Goal: Task Accomplishment & Management: Complete application form

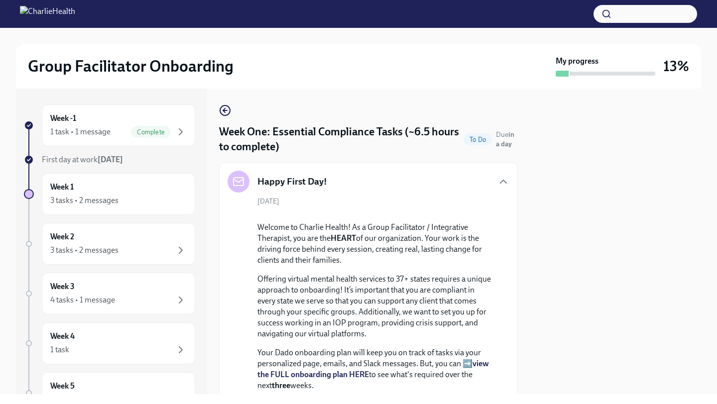
scroll to position [2001, 0]
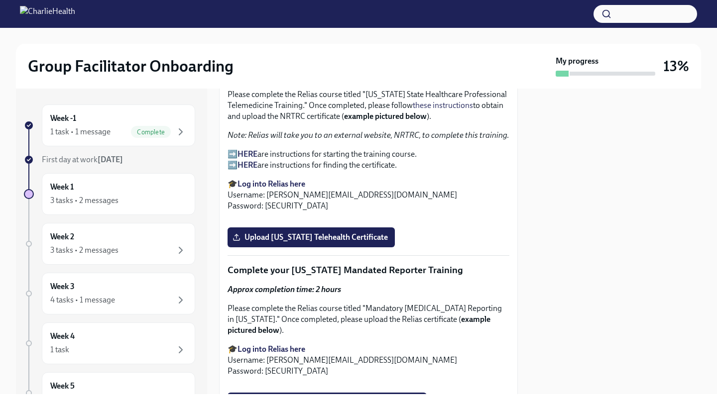
click at [626, 130] on div at bounding box center [615, 242] width 171 height 306
click at [255, 189] on strong "Log into Relias here" at bounding box center [272, 183] width 68 height 9
click at [244, 159] on strong "HERE" at bounding box center [248, 153] width 20 height 9
click at [618, 248] on div at bounding box center [615, 242] width 171 height 306
click at [645, 231] on div at bounding box center [615, 242] width 171 height 306
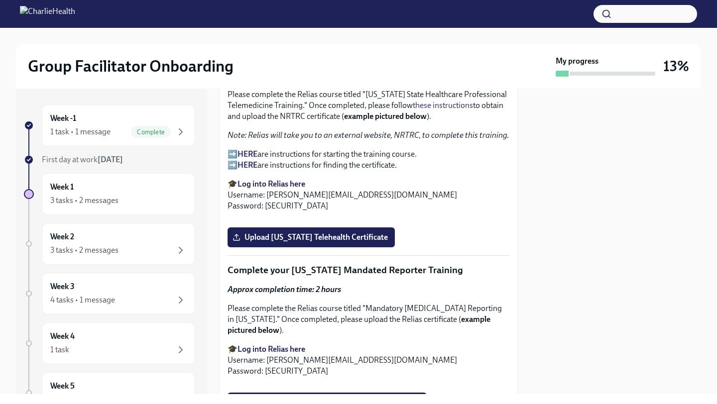
click at [574, 178] on div at bounding box center [615, 242] width 171 height 306
click at [567, 176] on div at bounding box center [615, 242] width 171 height 306
click at [478, 141] on p "Note: Relias will take you to an external website, NRTRC, to complete this trai…" at bounding box center [369, 135] width 282 height 11
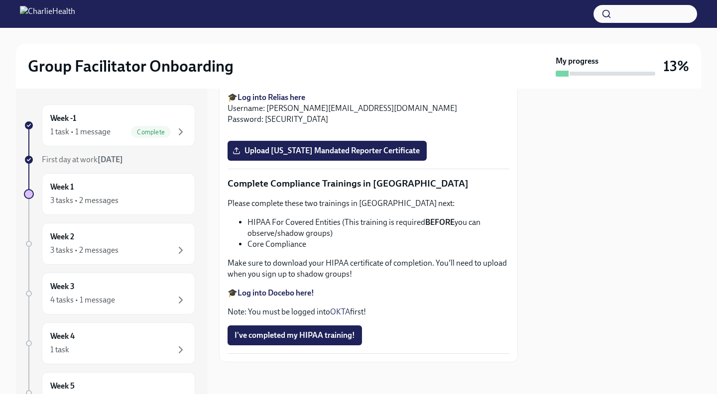
scroll to position [2280, 0]
click at [0, 0] on input "Upload [US_STATE] Telehealth Certificate" at bounding box center [0, 0] width 0 height 0
click at [546, 289] on div at bounding box center [615, 242] width 171 height 306
drag, startPoint x: 546, startPoint y: 289, endPoint x: 543, endPoint y: 397, distance: 108.1
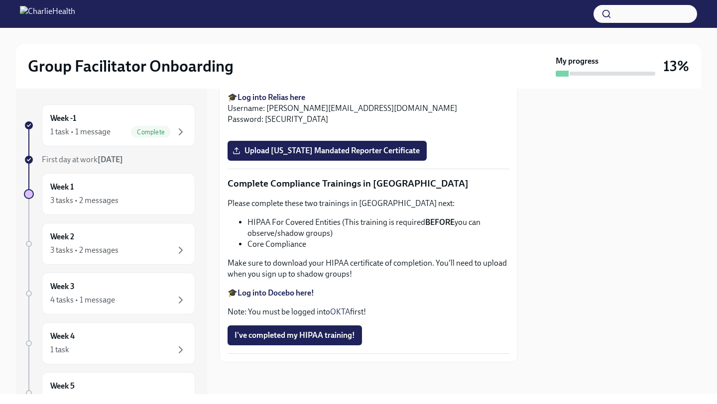
click at [543, 401] on div "Group Facilitator Onboarding My progress 13% Week -1 1 task • 1 message Complet…" at bounding box center [358, 202] width 717 height 404
click at [692, 225] on div at bounding box center [615, 242] width 171 height 306
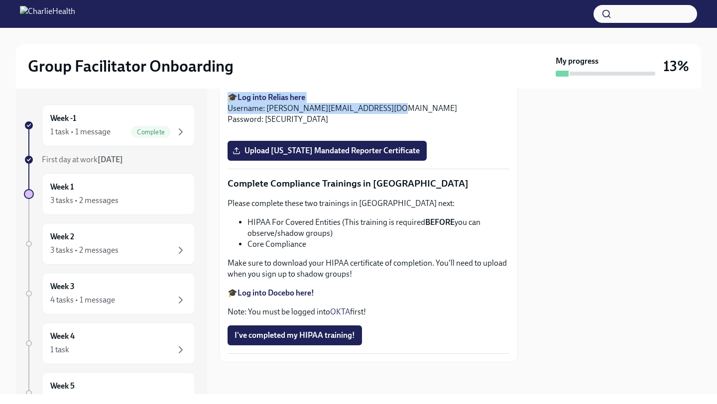
drag, startPoint x: 519, startPoint y: 291, endPoint x: 470, endPoint y: 401, distance: 121.1
click at [470, 401] on div "Group Facilitator Onboarding My progress 13% Week -1 1 task • 1 message Complet…" at bounding box center [358, 202] width 717 height 404
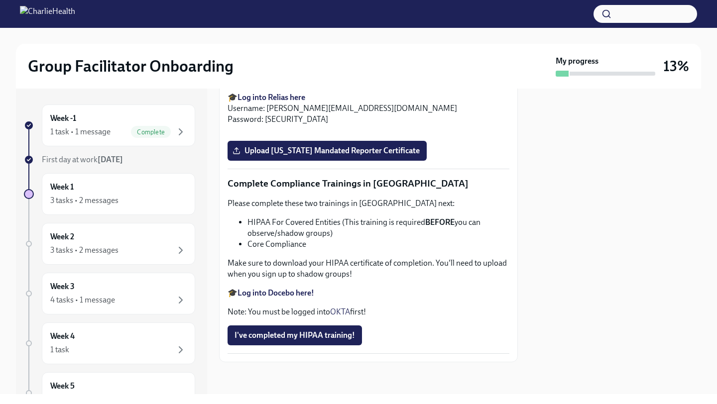
click at [571, 308] on div at bounding box center [615, 242] width 171 height 306
drag, startPoint x: 293, startPoint y: 383, endPoint x: 283, endPoint y: 404, distance: 23.2
click at [283, 404] on div "Group Facilitator Onboarding My progress 13% Week -1 1 task • 1 message Complet…" at bounding box center [358, 202] width 717 height 404
click at [373, 125] on div "Approx completion time: 2 hours Please complete the Relias course titled "Manda…" at bounding box center [369, 78] width 282 height 93
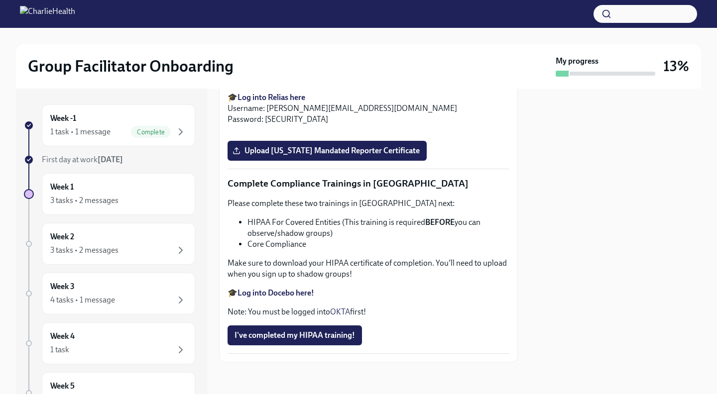
click at [276, 102] on strong "Log into Relias here" at bounding box center [272, 97] width 68 height 9
click at [588, 174] on div at bounding box center [615, 242] width 171 height 306
drag, startPoint x: 588, startPoint y: 174, endPoint x: 588, endPoint y: 265, distance: 90.6
click at [588, 264] on div at bounding box center [615, 242] width 171 height 306
drag, startPoint x: 538, startPoint y: 269, endPoint x: 526, endPoint y: 401, distance: 132.6
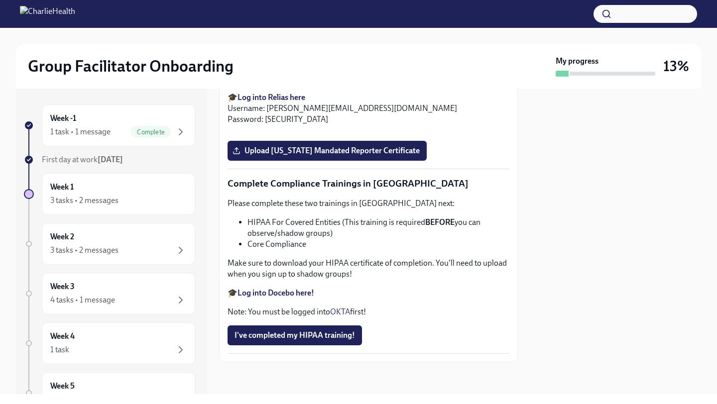
click at [526, 401] on div "Group Facilitator Onboarding My progress 13% Week -1 1 task • 1 message Complet…" at bounding box center [358, 202] width 717 height 404
click at [562, 296] on div at bounding box center [615, 242] width 171 height 306
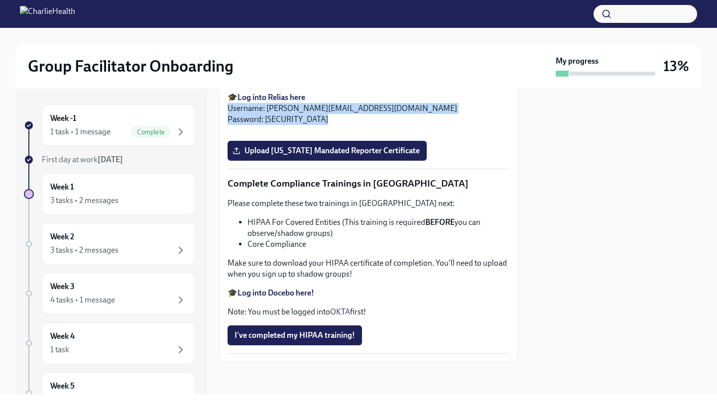
drag, startPoint x: 446, startPoint y: 202, endPoint x: 433, endPoint y: 394, distance: 192.7
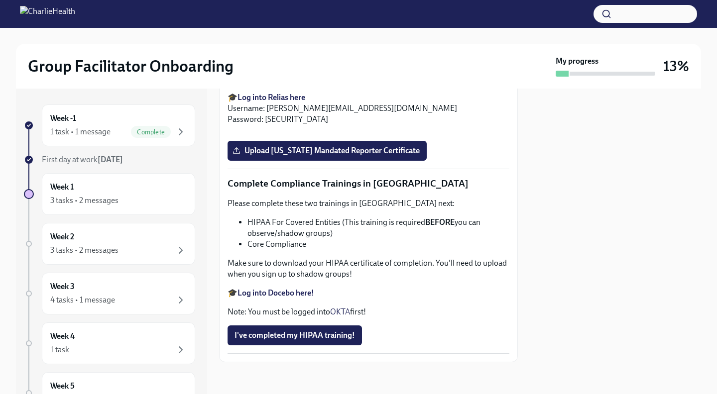
click at [606, 267] on div at bounding box center [615, 242] width 171 height 306
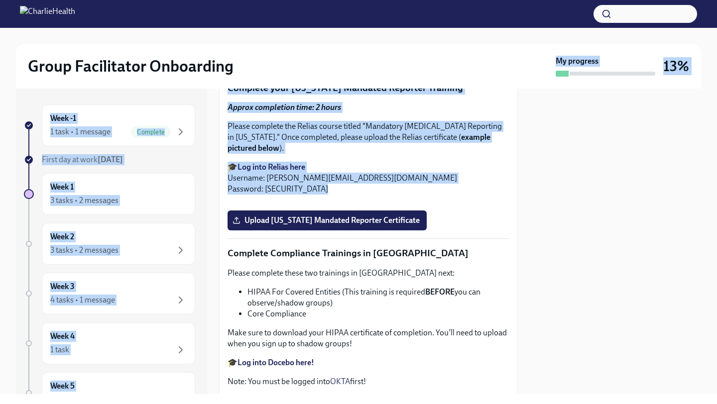
drag, startPoint x: 517, startPoint y: 200, endPoint x: 516, endPoint y: 65, distance: 135.0
click at [516, 65] on div "Group Facilitator Onboarding My progress 13% Week -1 1 task • 1 message Complet…" at bounding box center [358, 211] width 717 height 367
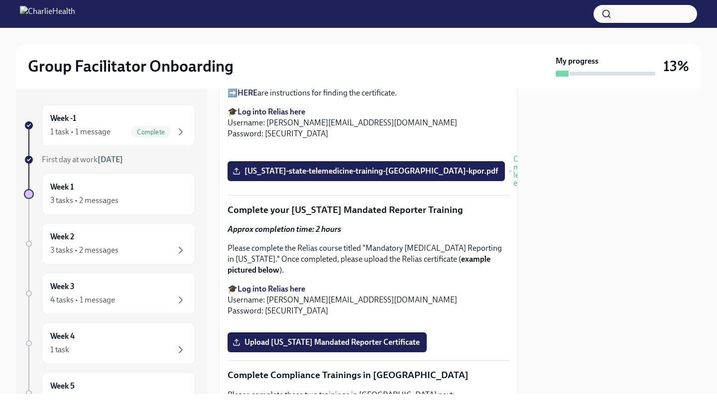
click at [557, 353] on div at bounding box center [615, 242] width 171 height 306
drag, startPoint x: 482, startPoint y: 251, endPoint x: 482, endPoint y: 351, distance: 99.6
click at [482, 147] on button "Zoom image" at bounding box center [369, 147] width 282 height 0
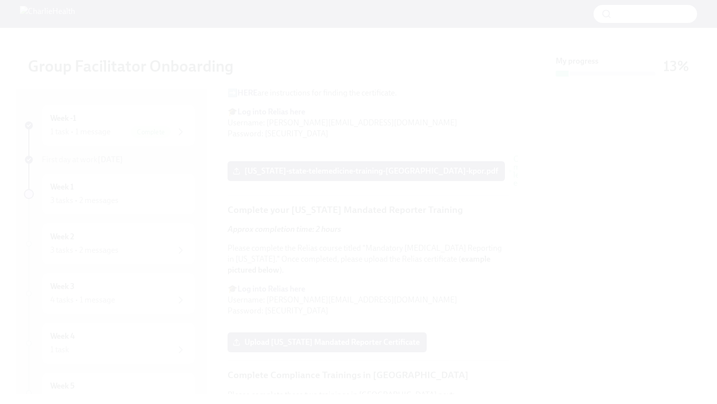
click at [542, 256] on button "Unzoom image" at bounding box center [358, 202] width 717 height 404
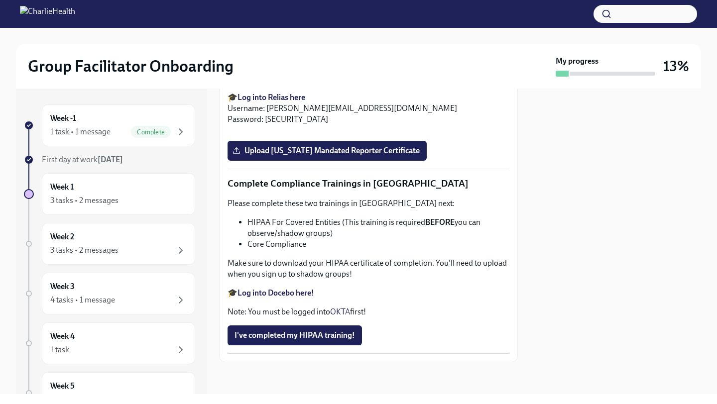
scroll to position [2651, 0]
click at [367, 156] on span "Upload [US_STATE] Mandated Reporter Certificate" at bounding box center [327, 151] width 185 height 10
click at [0, 0] on input "Upload [US_STATE] Mandated Reporter Certificate" at bounding box center [0, 0] width 0 height 0
click at [567, 281] on div at bounding box center [615, 242] width 171 height 306
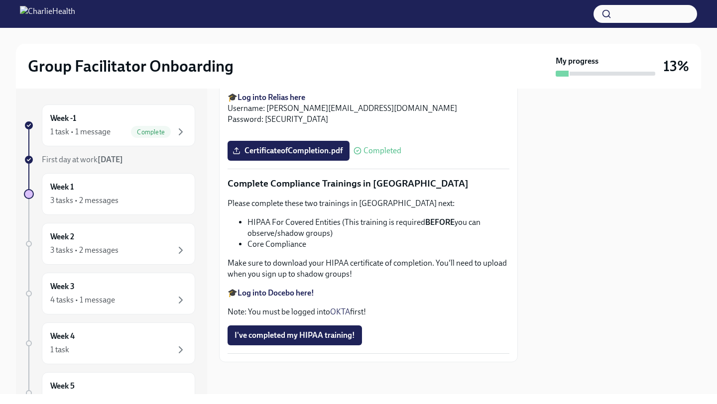
scroll to position [2778, 0]
click at [265, 334] on span "I've completed my HIPAA training!" at bounding box center [295, 336] width 121 height 10
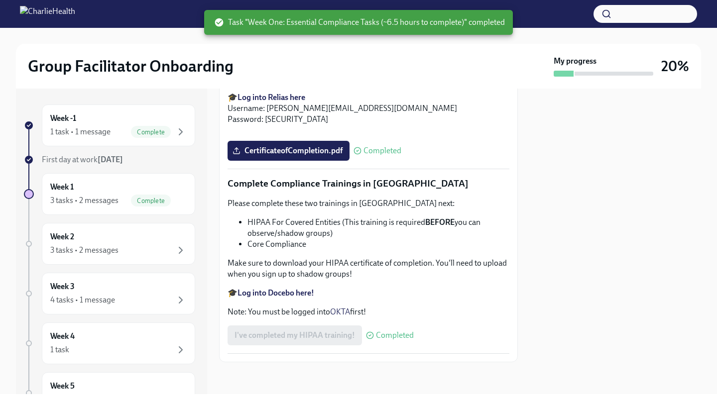
click at [273, 292] on strong "Log into Docebo here!" at bounding box center [276, 292] width 77 height 9
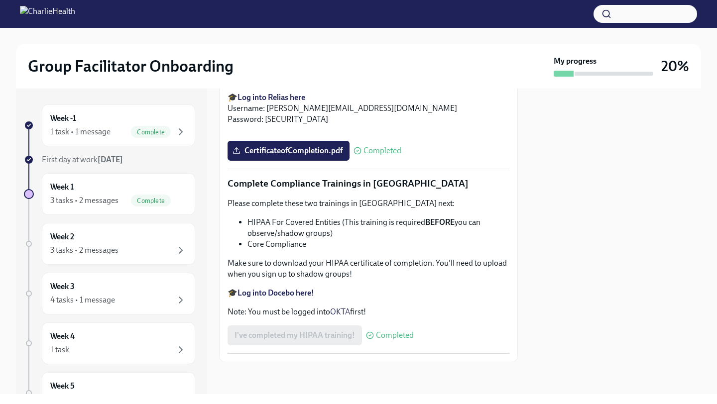
click at [620, 204] on div at bounding box center [615, 242] width 171 height 306
click at [134, 252] on div "3 tasks • 2 messages" at bounding box center [118, 251] width 136 height 12
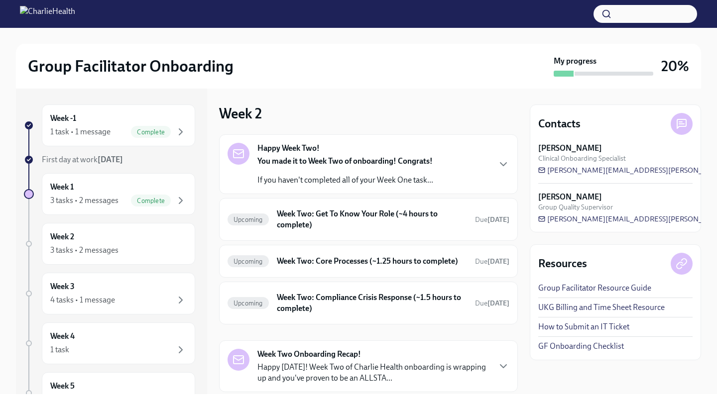
click at [716, 186] on div "Group Facilitator Onboarding My progress 20% Week -1 1 task • 1 message Complet…" at bounding box center [358, 211] width 717 height 367
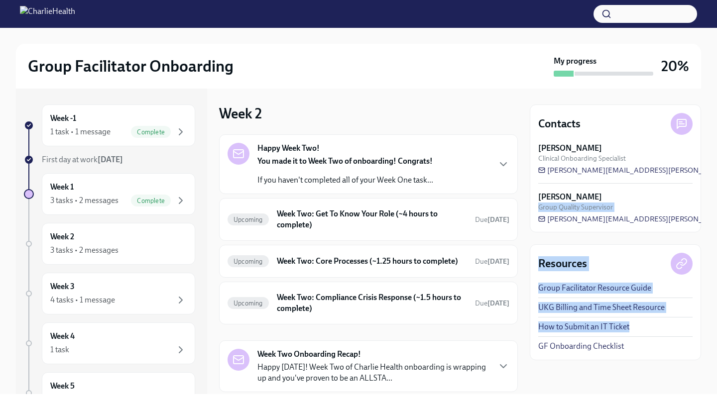
drag, startPoint x: 714, startPoint y: 195, endPoint x: 688, endPoint y: 402, distance: 208.9
click at [688, 402] on div "Group Facilitator Onboarding My progress 20% Week -1 1 task • 1 message Complet…" at bounding box center [358, 202] width 717 height 404
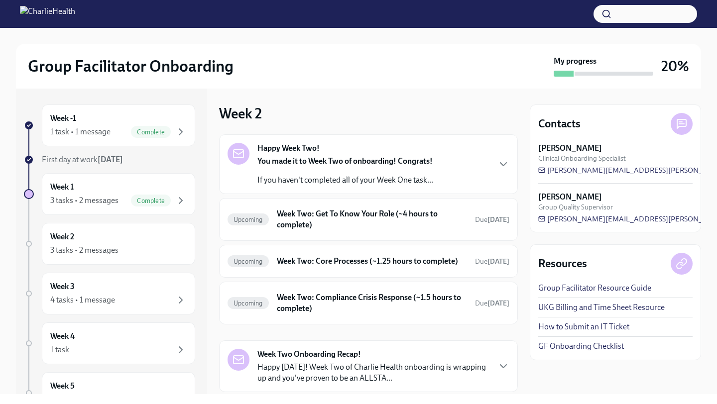
click at [595, 380] on div "Contacts [PERSON_NAME] Clinical Onboarding Specialist [PERSON_NAME][EMAIL_ADDRE…" at bounding box center [615, 242] width 171 height 306
click at [520, 339] on div "Week -1 1 task • 1 message Complete First day at work [DATE] Week 1 3 tasks • 2…" at bounding box center [358, 242] width 685 height 306
click at [504, 169] on icon "button" at bounding box center [504, 164] width 12 height 12
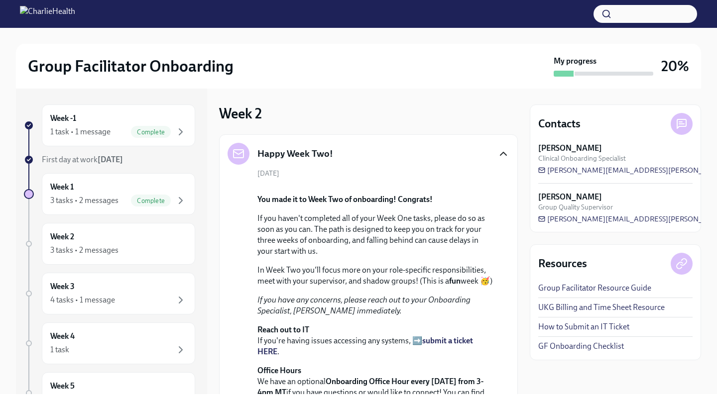
click at [492, 313] on div "You made it to Week Two of onboarding! Congrats! If you haven't completed all o…" at bounding box center [376, 301] width 236 height 215
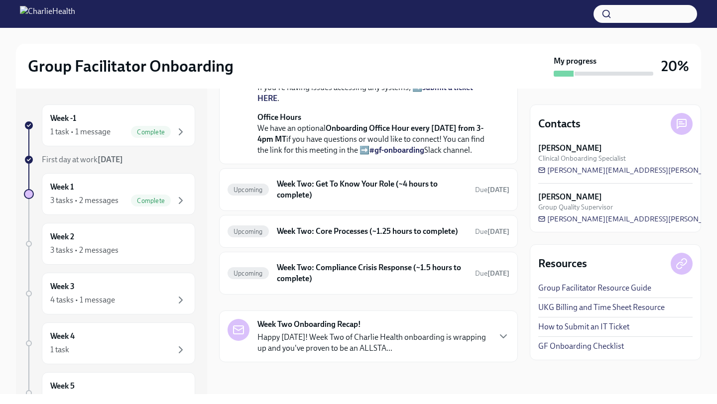
scroll to position [299, 0]
click at [353, 201] on h6 "Week Two: Get To Know Your Role (~4 hours to complete)" at bounding box center [372, 190] width 190 height 22
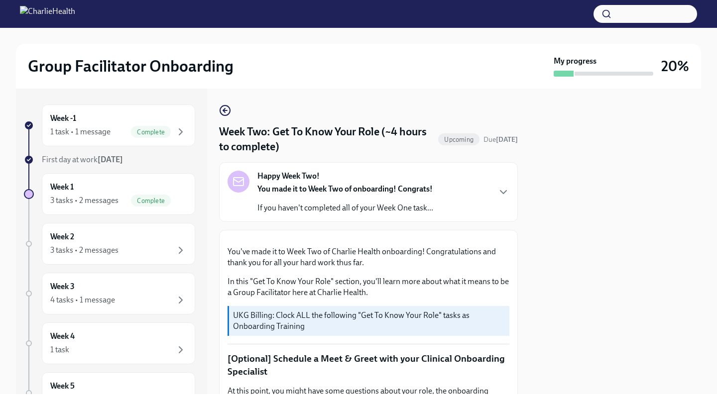
click at [520, 249] on div "Week -1 1 task • 1 message Complete First day at work [DATE] Week 1 3 tasks • 2…" at bounding box center [358, 242] width 685 height 306
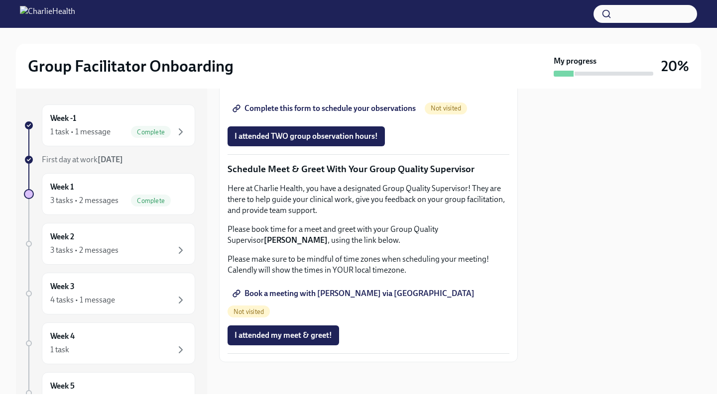
scroll to position [817, 0]
click at [346, 114] on span "Complete this form to schedule your observations" at bounding box center [325, 109] width 181 height 10
click at [307, 86] on span "Group Observation Instructions" at bounding box center [295, 81] width 120 height 10
